Goal: Task Accomplishment & Management: Manage account settings

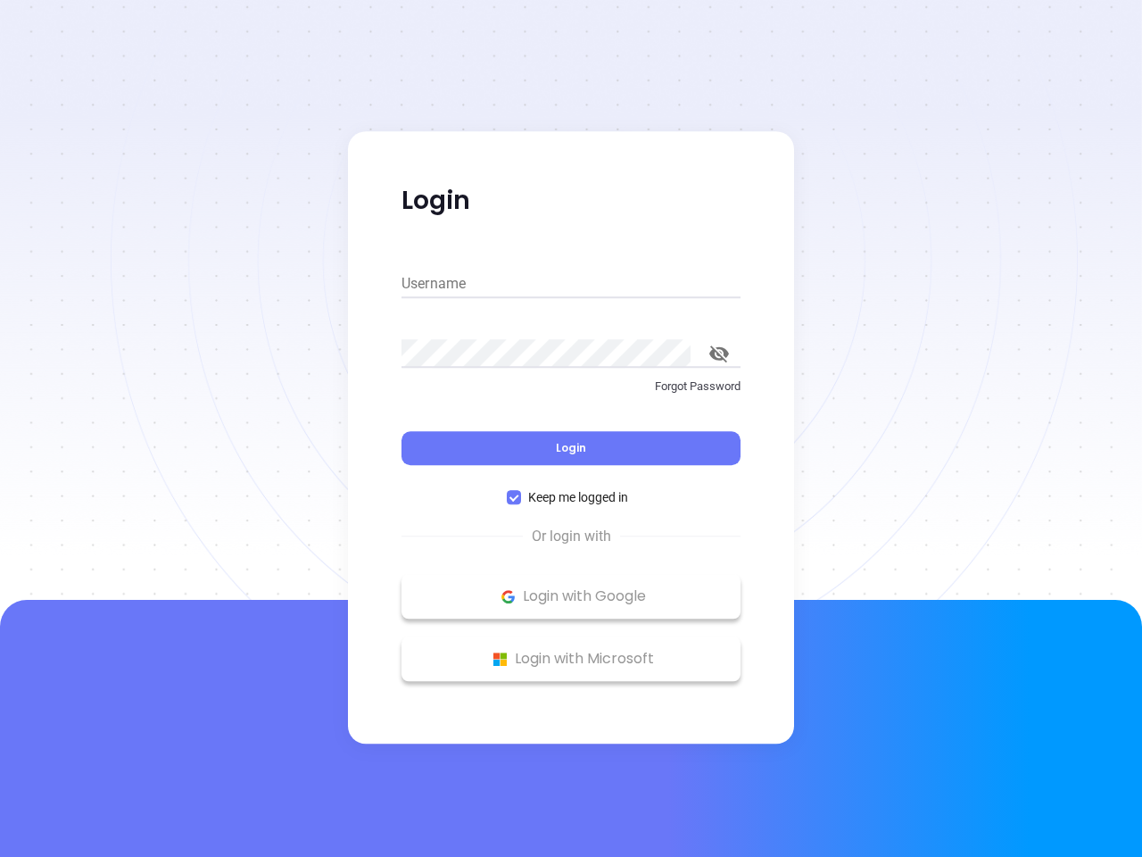
click at [571, 428] on div "Login" at bounding box center [571, 437] width 339 height 55
click at [571, 284] on input "Username" at bounding box center [571, 284] width 339 height 29
click at [719, 353] on icon "toggle password visibility" at bounding box center [719, 353] width 20 height 17
click at [571, 448] on span "Login" at bounding box center [571, 447] width 30 height 15
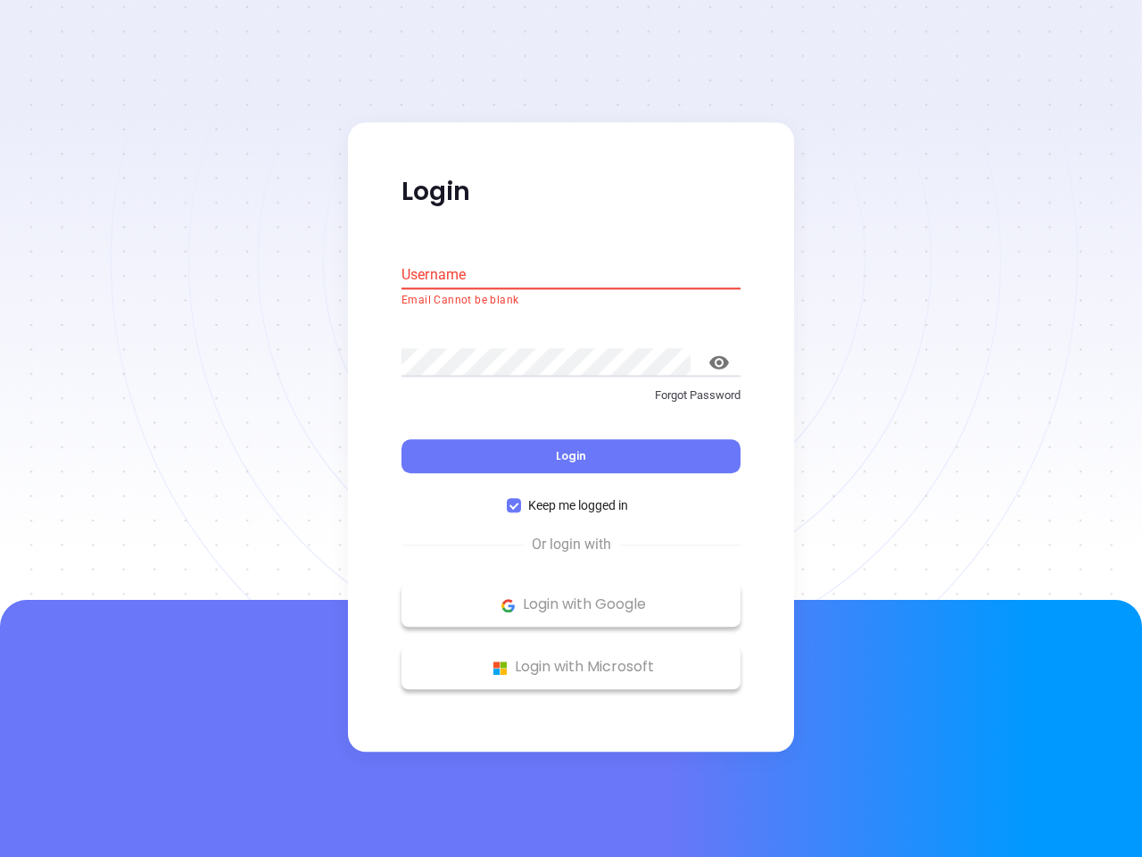
click at [571, 497] on span "Keep me logged in" at bounding box center [578, 506] width 114 height 20
click at [521, 499] on input "Keep me logged in" at bounding box center [514, 506] width 14 height 14
checkbox input "false"
click at [571, 596] on p "Login with Google" at bounding box center [571, 605] width 321 height 27
click at [571, 659] on p "Login with Microsoft" at bounding box center [571, 667] width 321 height 27
